Goal: Information Seeking & Learning: Check status

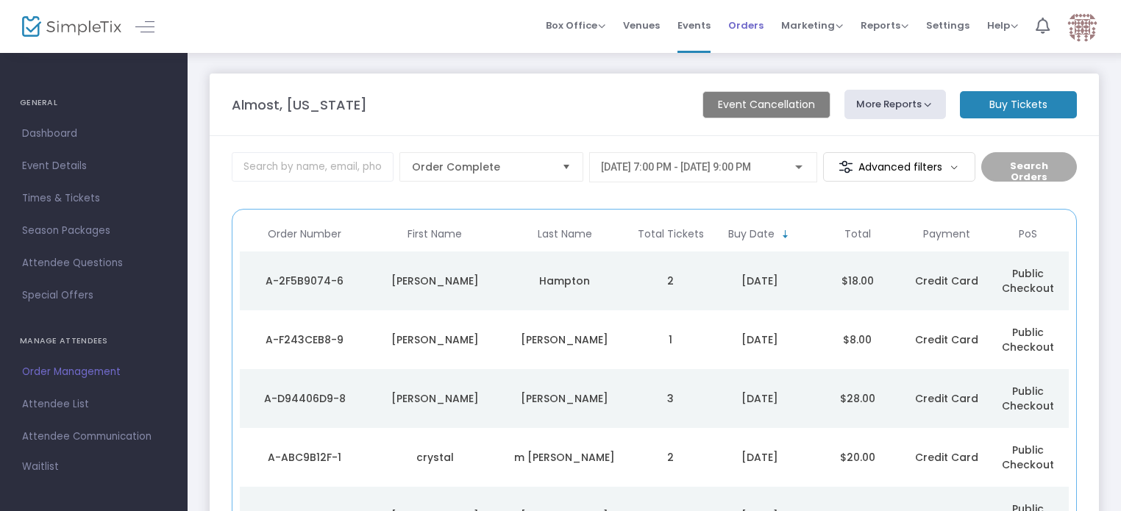
click at [756, 20] on span "Orders" at bounding box center [745, 26] width 35 height 38
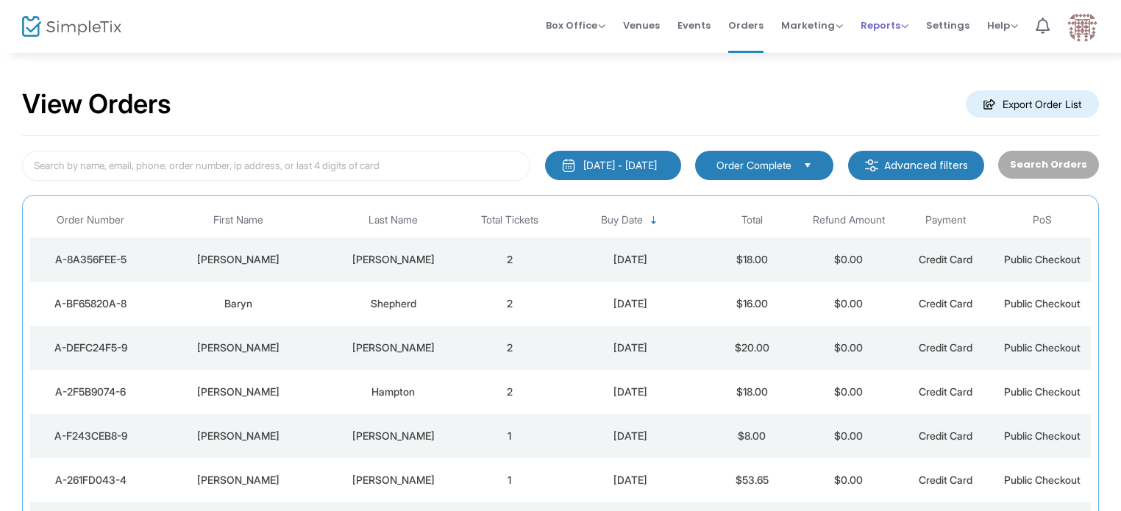
click at [903, 21] on span "Reports" at bounding box center [885, 25] width 48 height 14
click at [906, 82] on li "Sales Reports" at bounding box center [909, 78] width 96 height 29
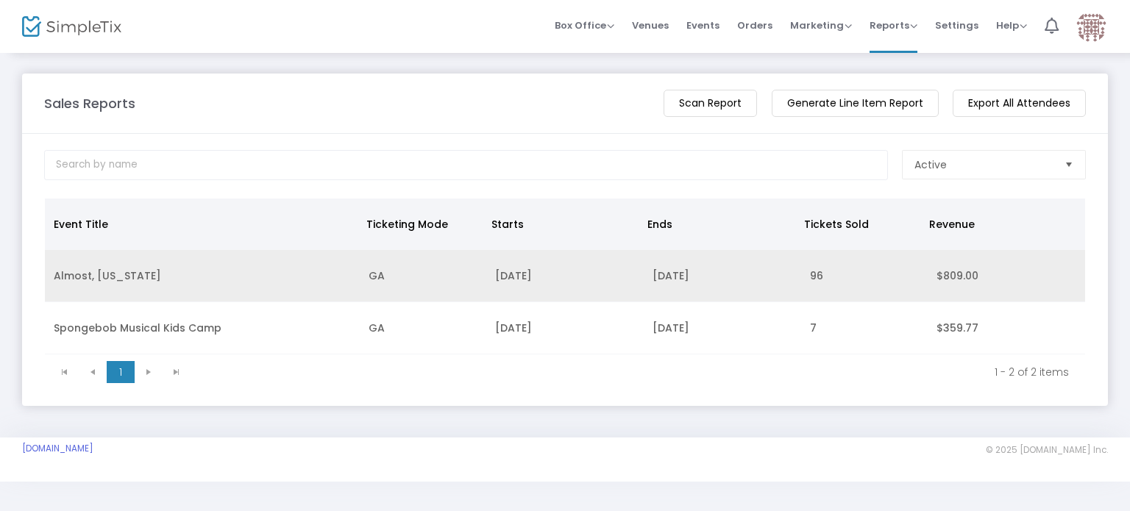
click at [538, 282] on td "9/19/2025" at bounding box center [564, 276] width 157 height 52
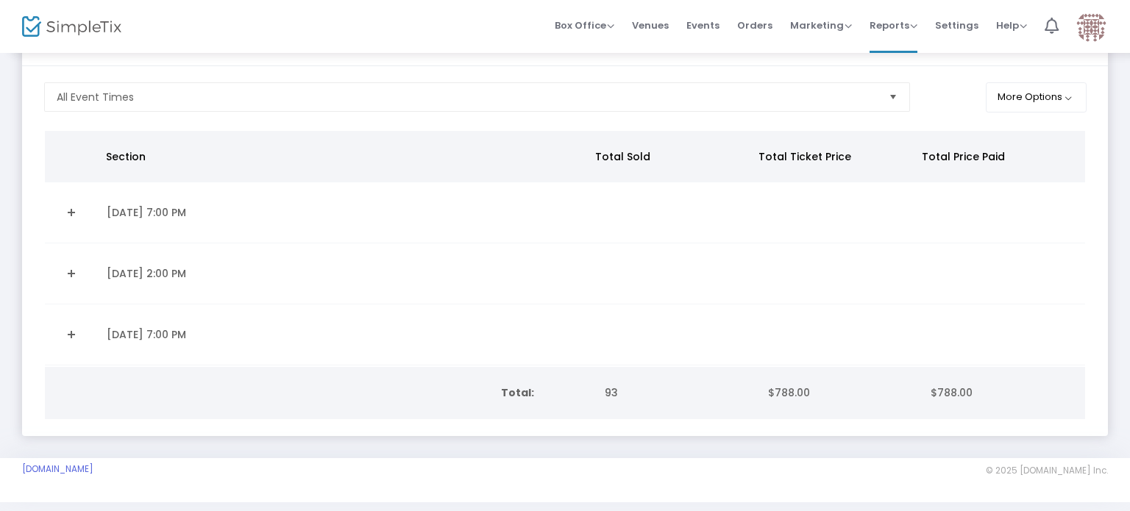
scroll to position [91, 0]
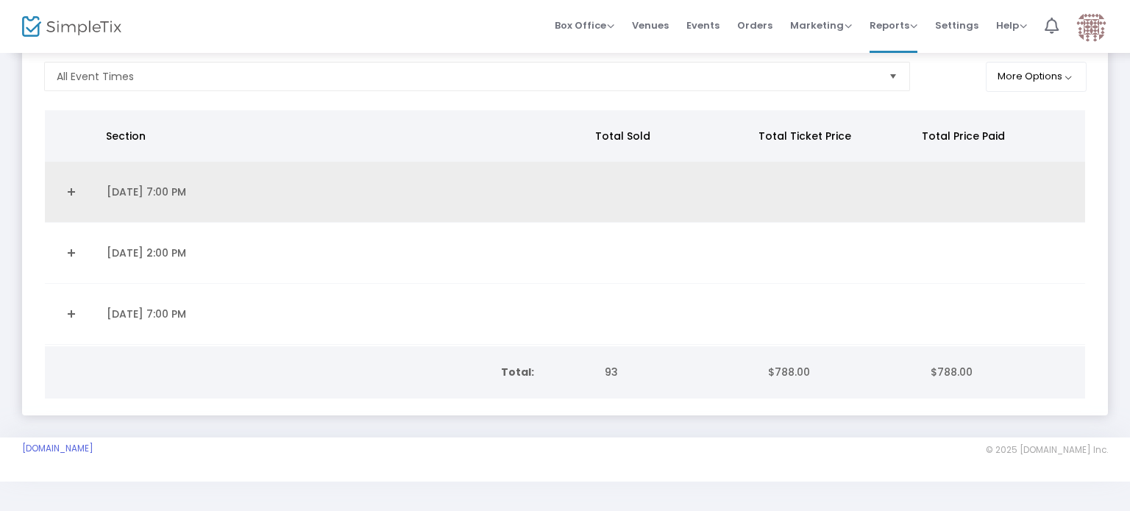
click at [138, 195] on td "9/19/2025 7:00 PM" at bounding box center [345, 192] width 494 height 61
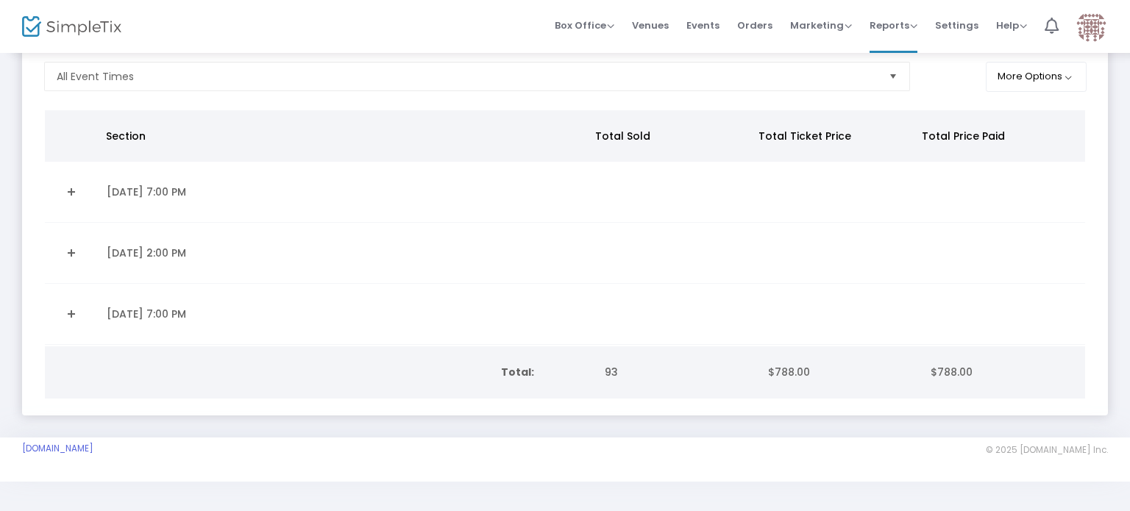
click at [71, 185] on link "Expand Details" at bounding box center [71, 192] width 35 height 24
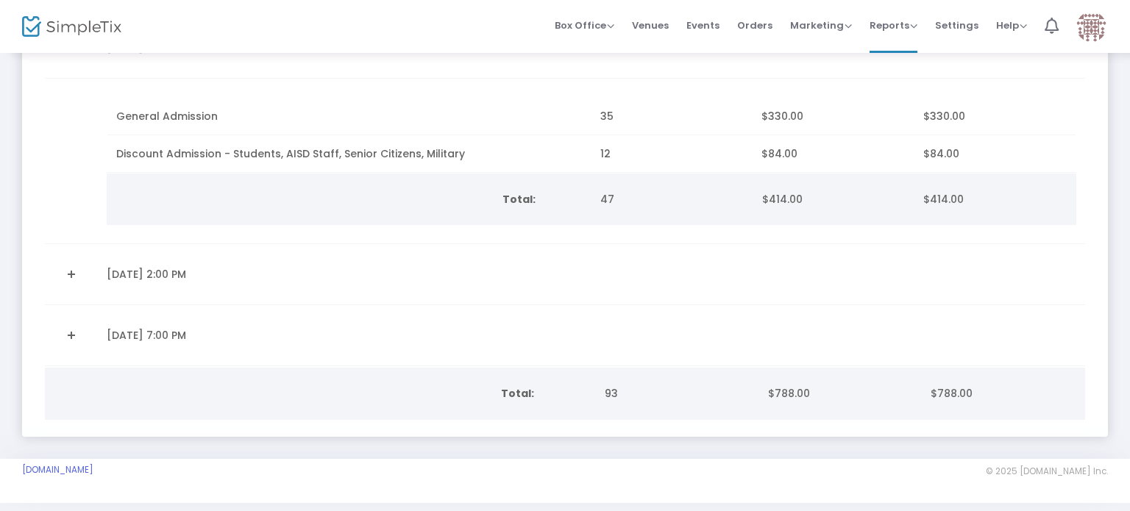
scroll to position [241, 0]
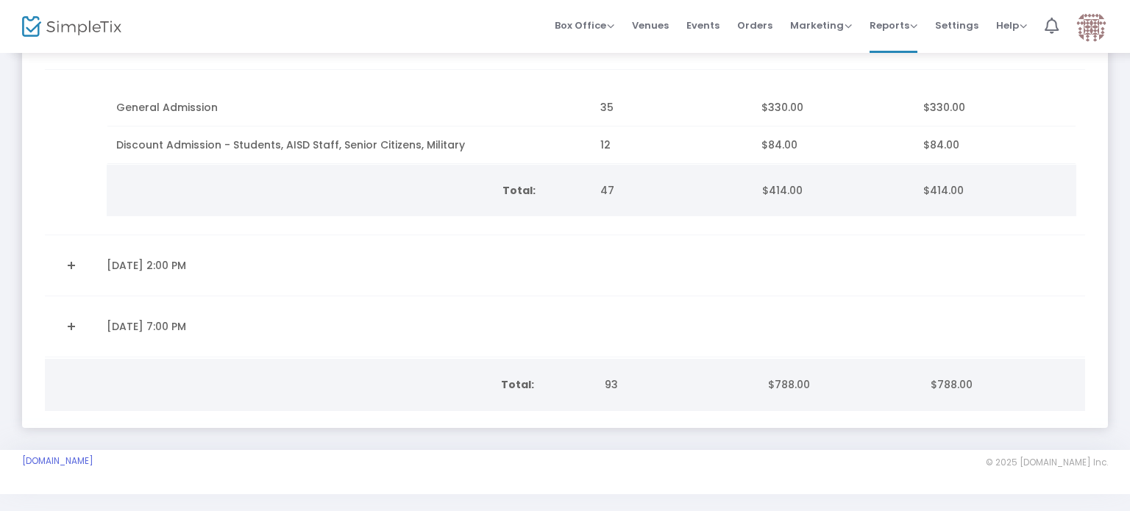
click at [71, 263] on link "Expand Details" at bounding box center [71, 266] width 35 height 24
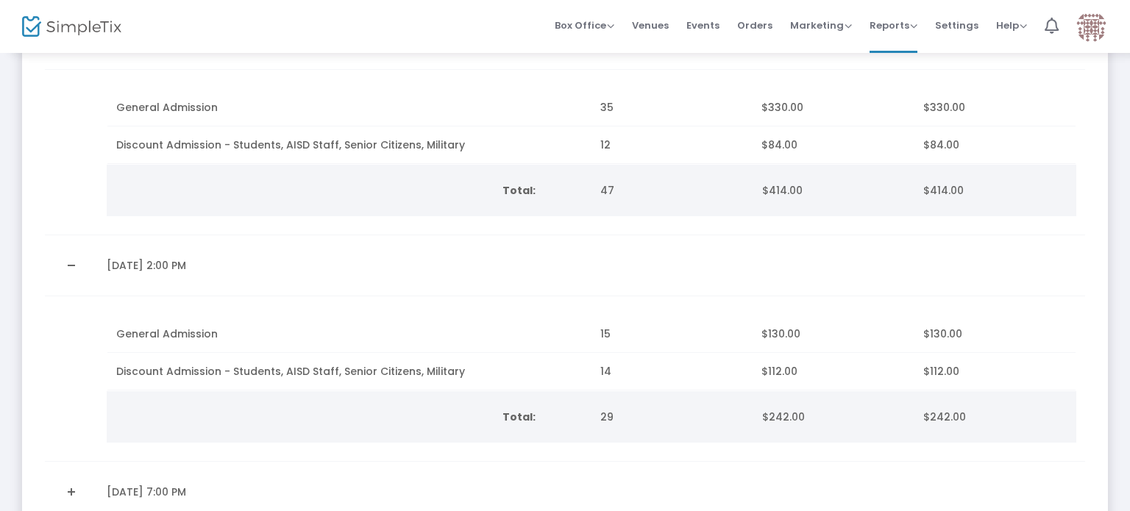
scroll to position [397, 0]
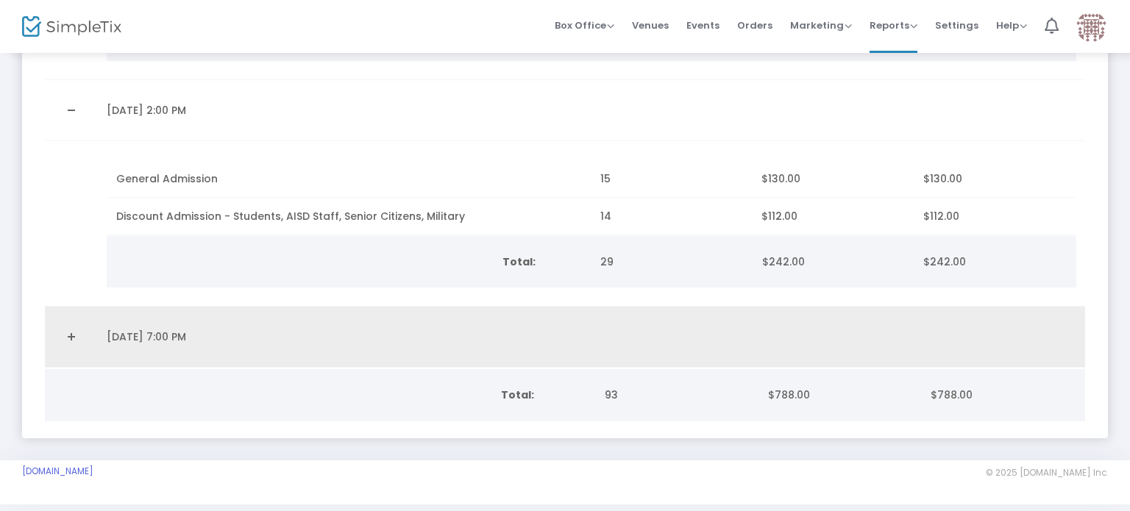
click at [74, 338] on link "Expand Details" at bounding box center [71, 337] width 35 height 24
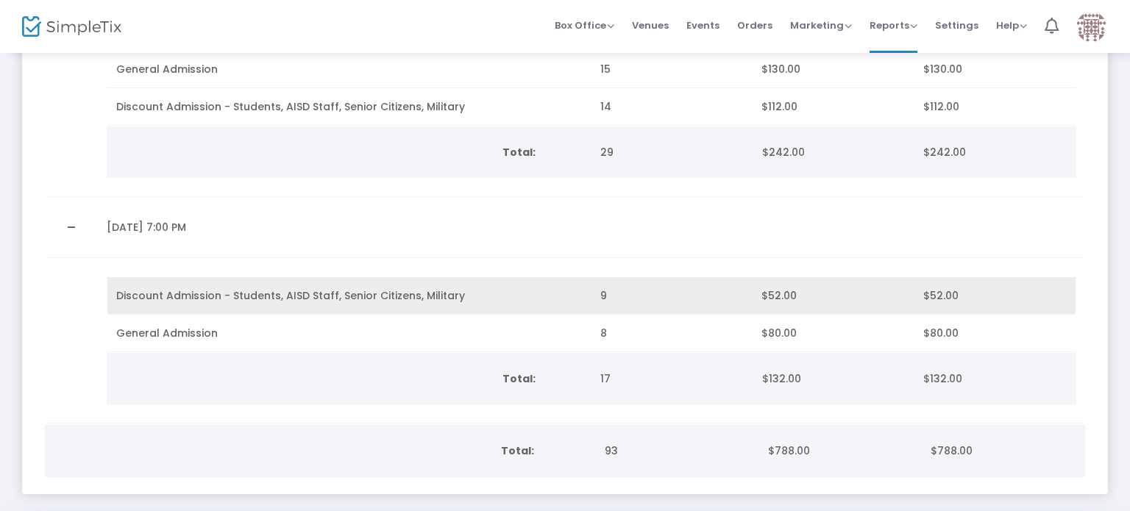
scroll to position [0, 0]
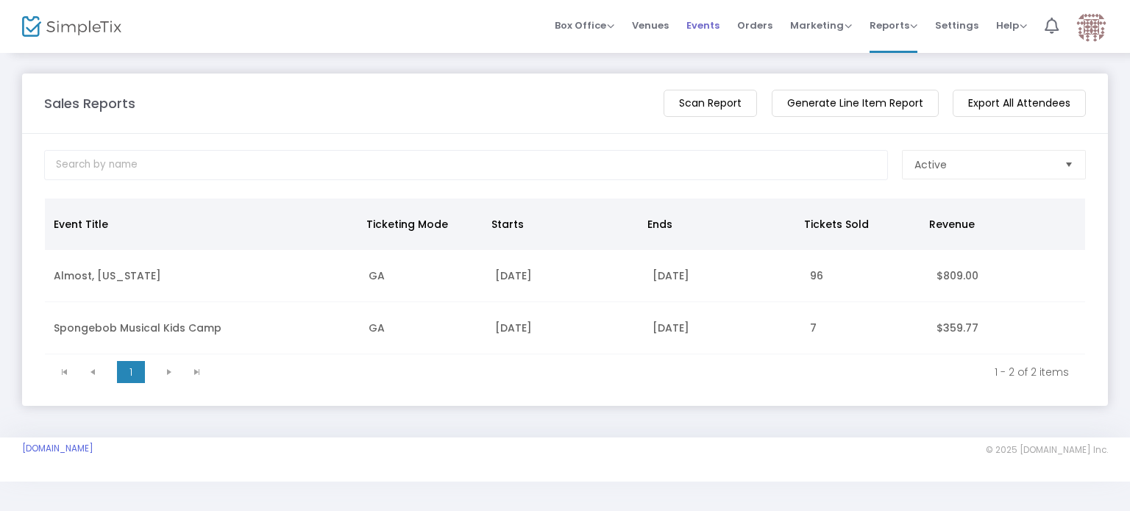
click at [706, 26] on span "Events" at bounding box center [702, 26] width 33 height 38
